Goal: Task Accomplishment & Management: Use online tool/utility

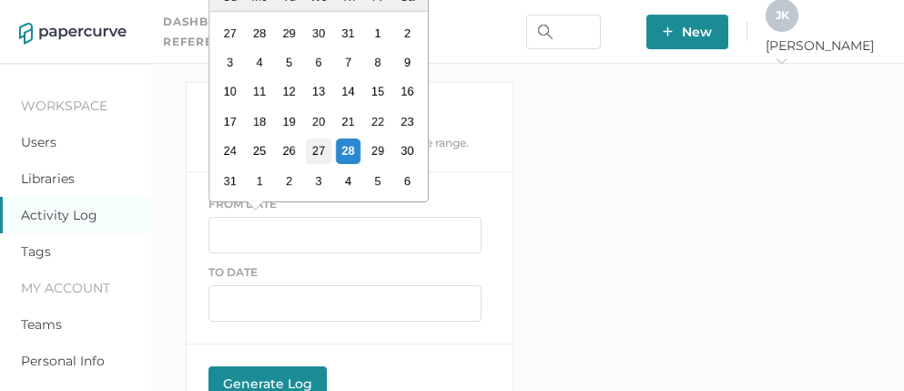
click at [318, 157] on div "27" at bounding box center [318, 150] width 25 height 25
type input "08/27/2025"
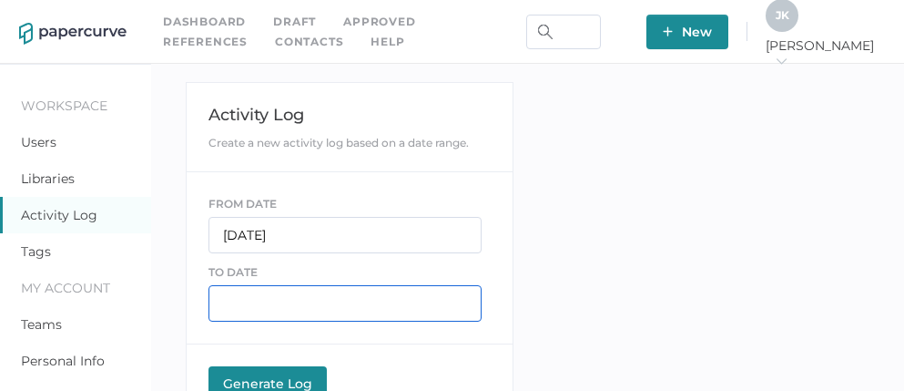
click at [247, 302] on input "text" at bounding box center [344, 303] width 273 height 36
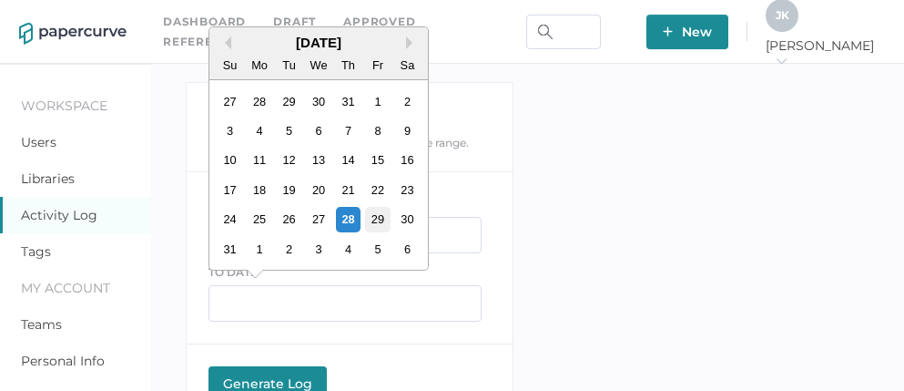
click at [379, 225] on div "29" at bounding box center [377, 219] width 25 height 25
type input "08/29/2025"
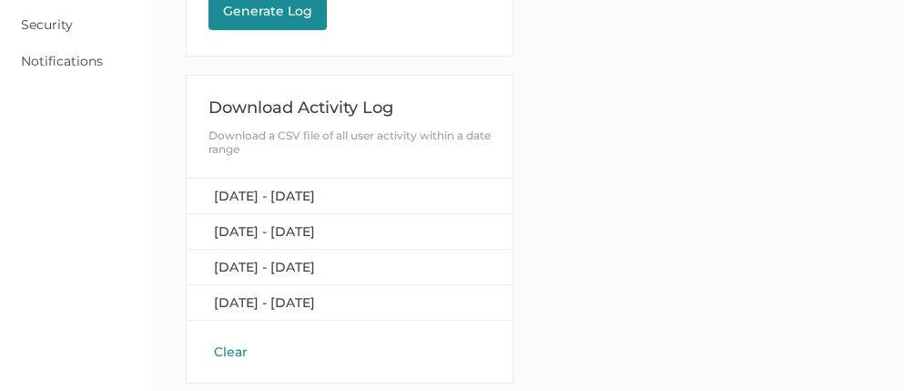
scroll to position [377, 0]
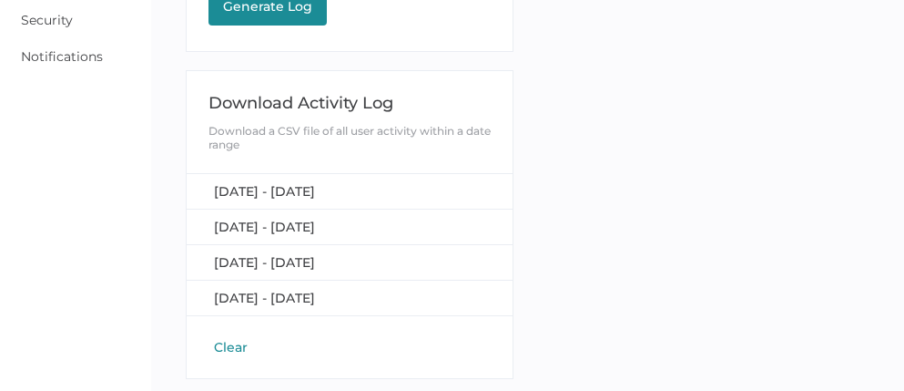
click at [246, 342] on button "Clear" at bounding box center [230, 347] width 45 height 18
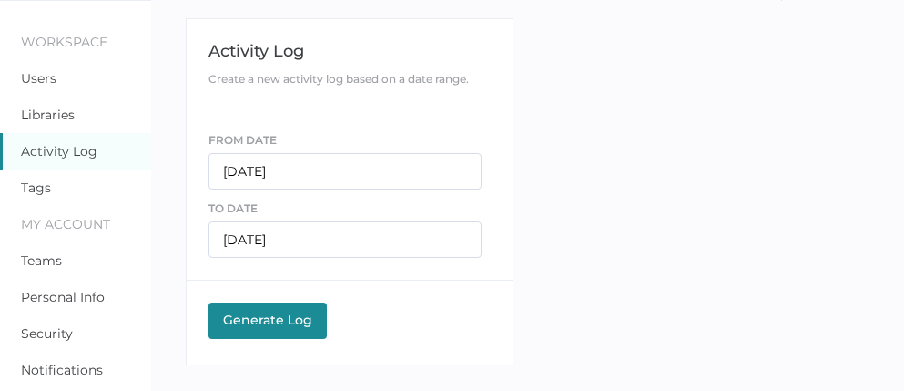
click at [257, 323] on div "Generate Log" at bounding box center [268, 319] width 100 height 16
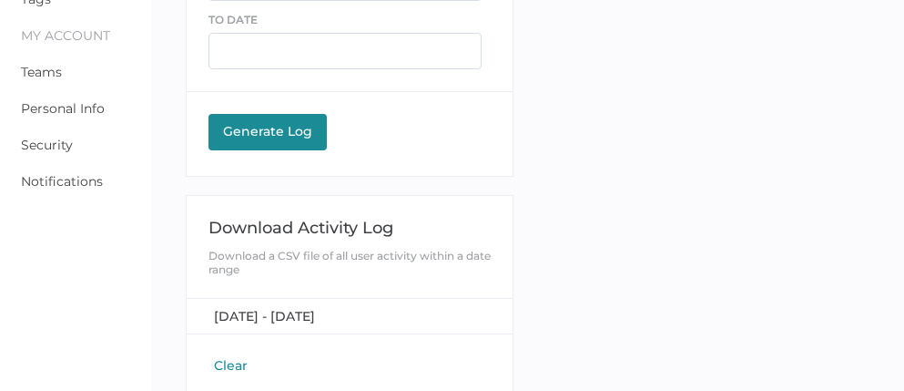
scroll to position [273, 0]
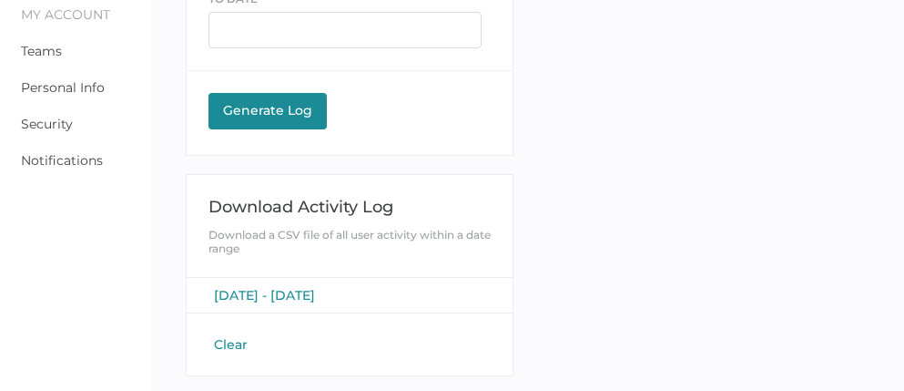
click at [276, 290] on span "August 27, 2025 - August 29, 2025" at bounding box center [264, 295] width 101 height 16
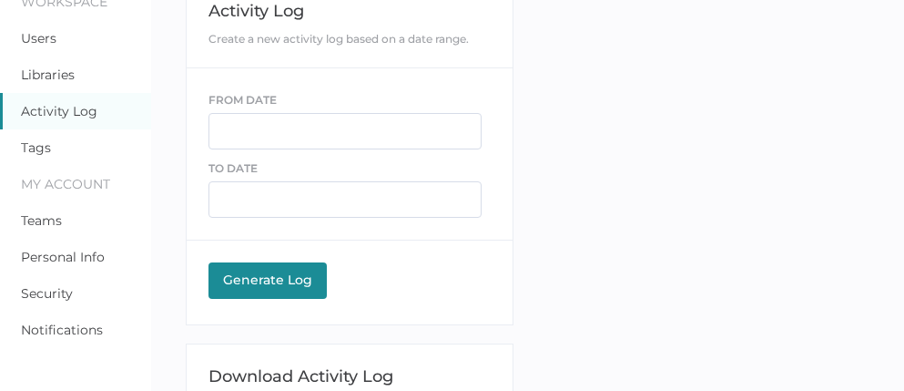
scroll to position [0, 0]
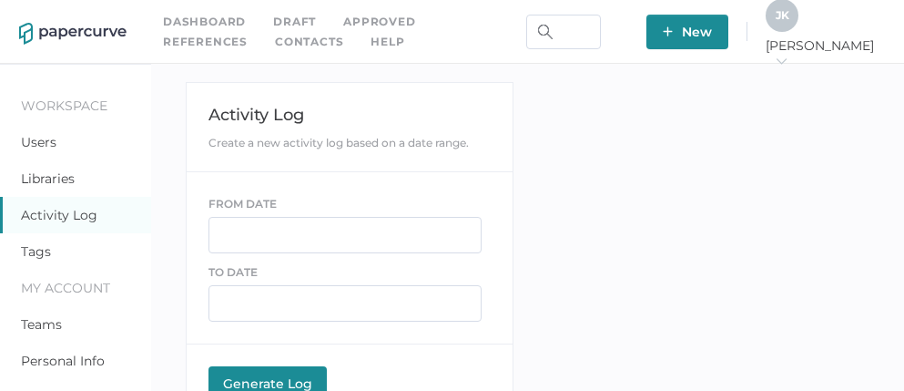
click at [275, 39] on link "Contacts" at bounding box center [309, 42] width 68 height 20
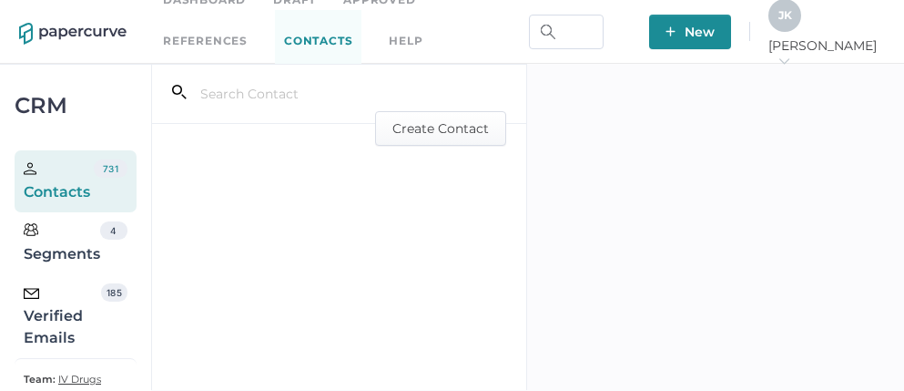
click at [72, 306] on div "Verified Emails" at bounding box center [62, 316] width 77 height 66
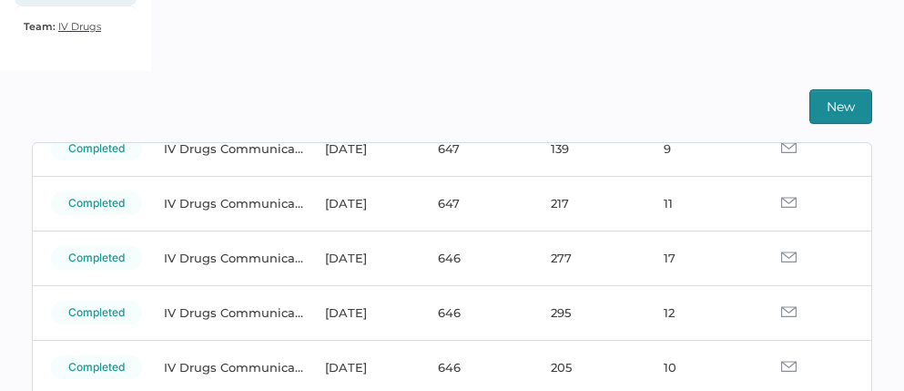
scroll to position [113, 0]
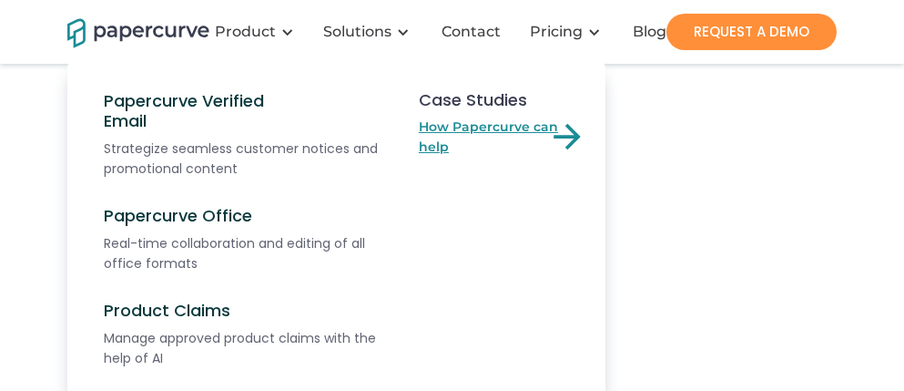
scroll to position [398, 0]
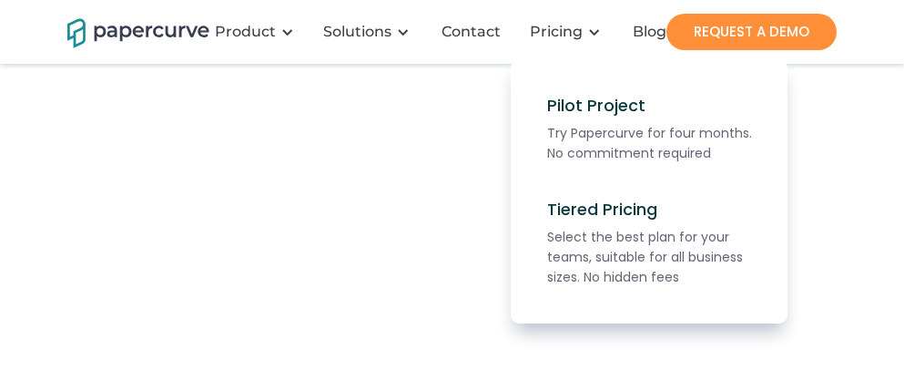
scroll to position [401, 0]
drag, startPoint x: 817, startPoint y: 188, endPoint x: 837, endPoint y: 188, distance: 20.0
click at [817, 188] on nav "Pilot Project Try Papercurve for four months. No commitment required Tiered Pri…" at bounding box center [451, 191] width 768 height 264
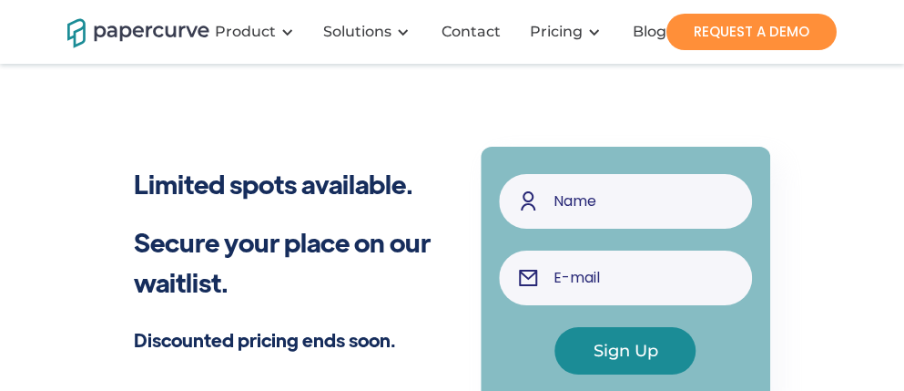
scroll to position [721, 0]
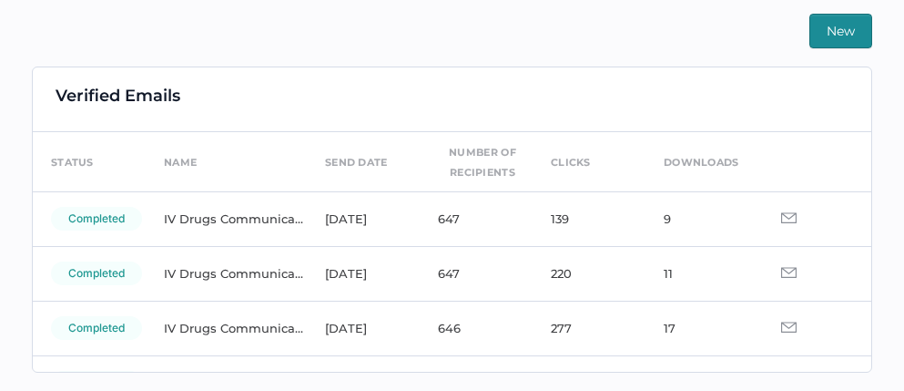
scroll to position [11, 0]
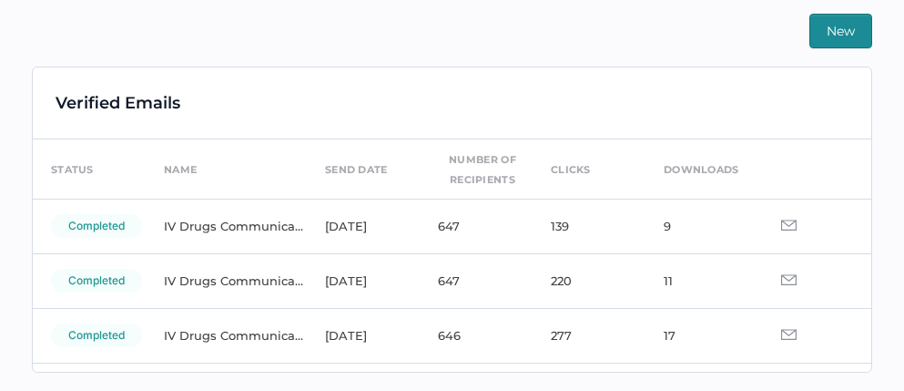
scroll to position [428, 0]
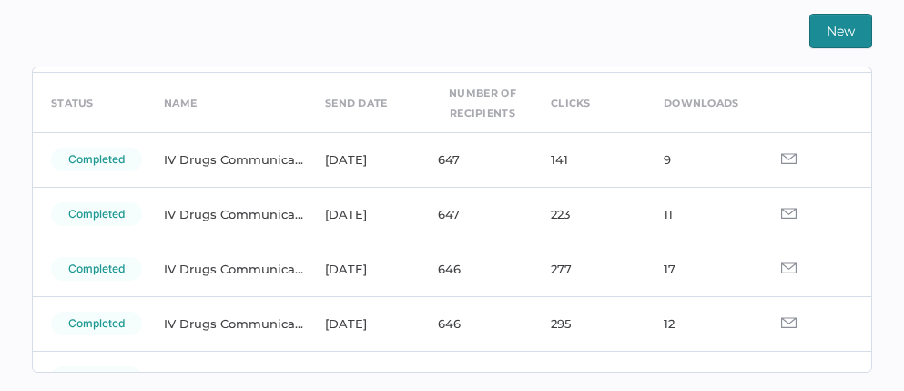
scroll to position [32, 0]
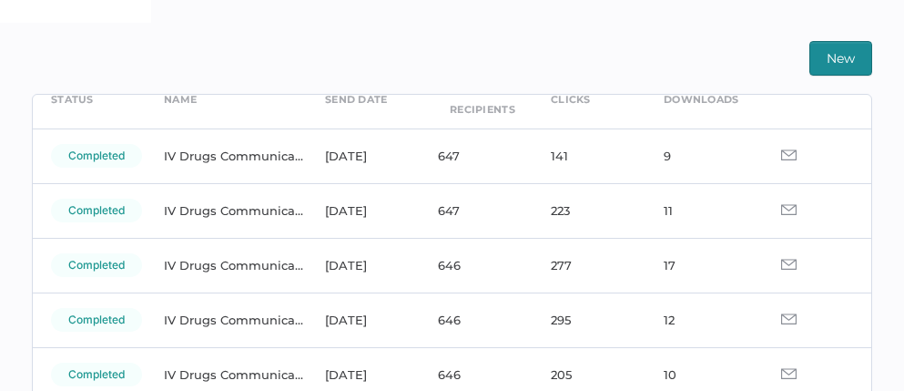
scroll to position [103, 0]
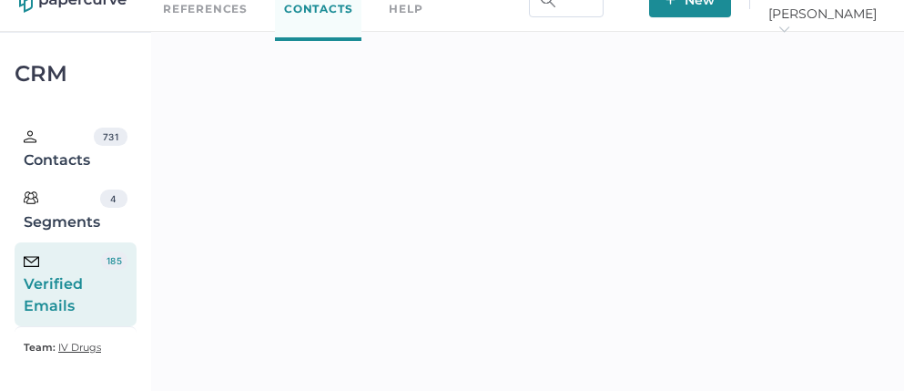
click at [76, 274] on div "Verified Emails" at bounding box center [62, 284] width 77 height 66
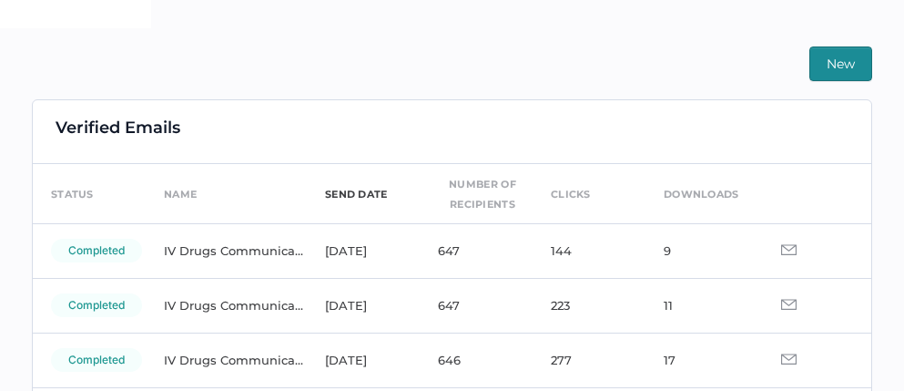
scroll to position [11, 0]
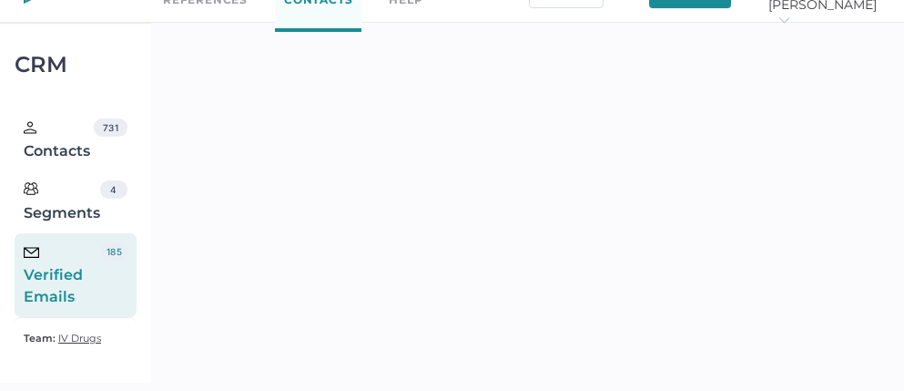
click at [79, 287] on div "Verified Emails" at bounding box center [62, 275] width 77 height 66
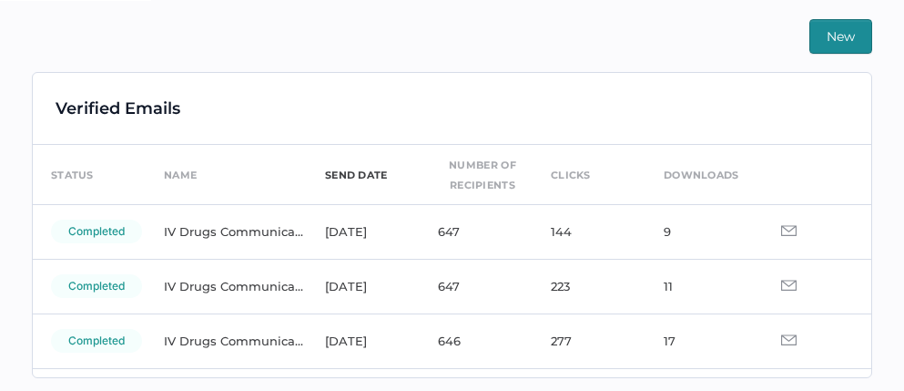
scroll to position [428, 0]
